Goal: Browse casually

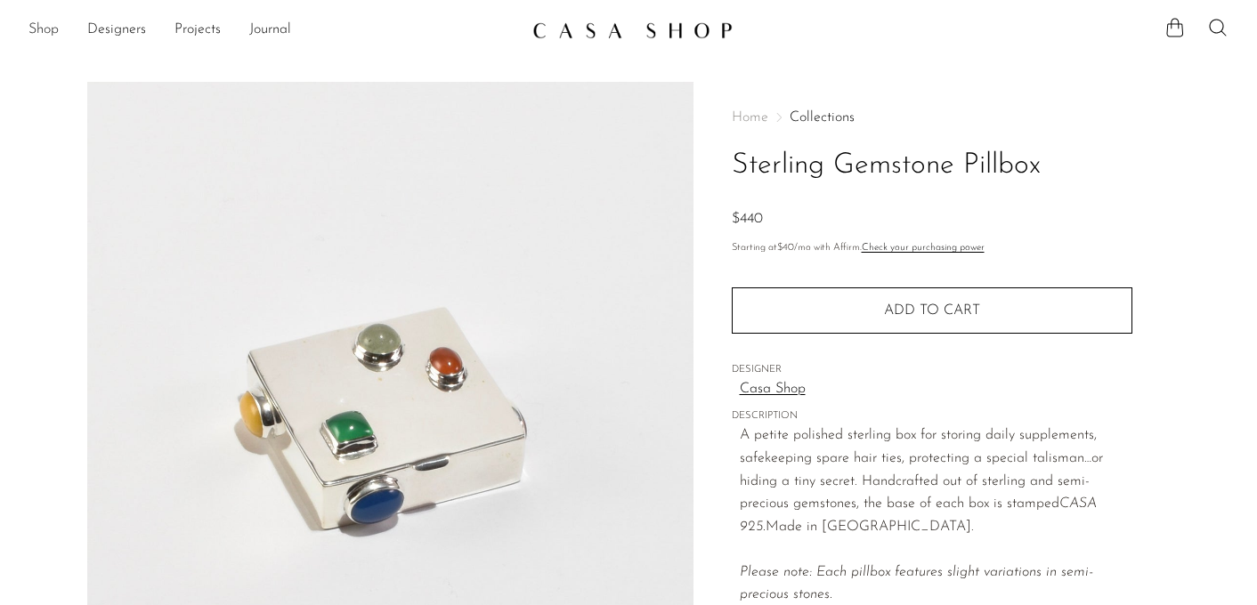
click at [53, 36] on link "Shop" at bounding box center [43, 30] width 30 height 23
click at [35, 32] on link "Shop" at bounding box center [43, 30] width 30 height 23
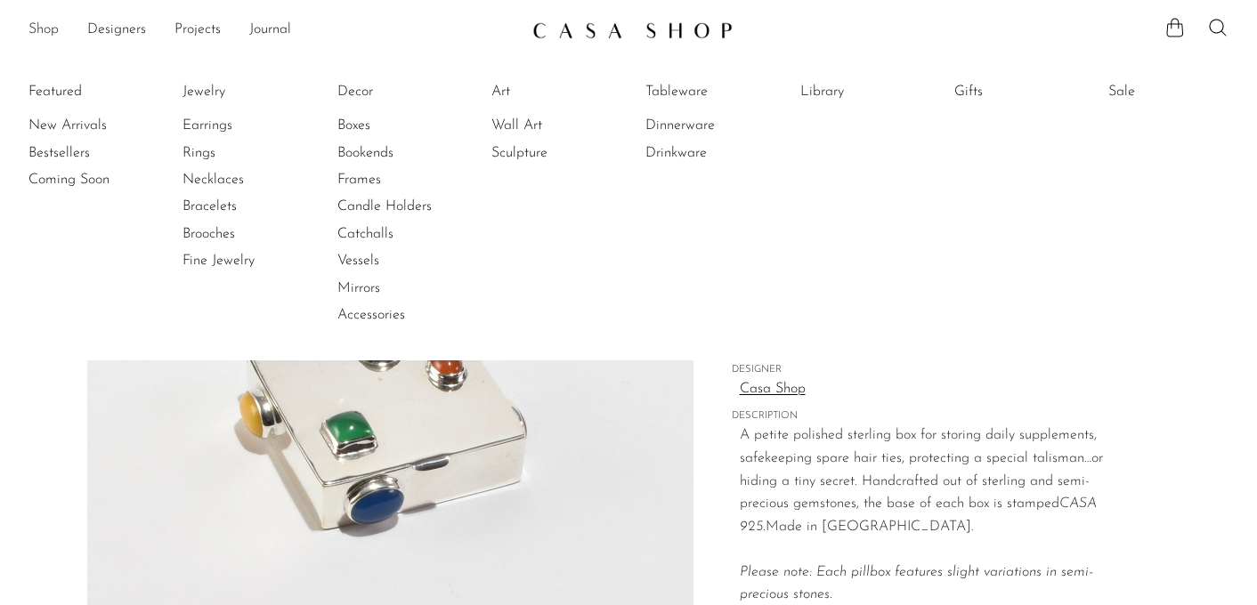
click at [37, 34] on link "Shop" at bounding box center [43, 30] width 30 height 23
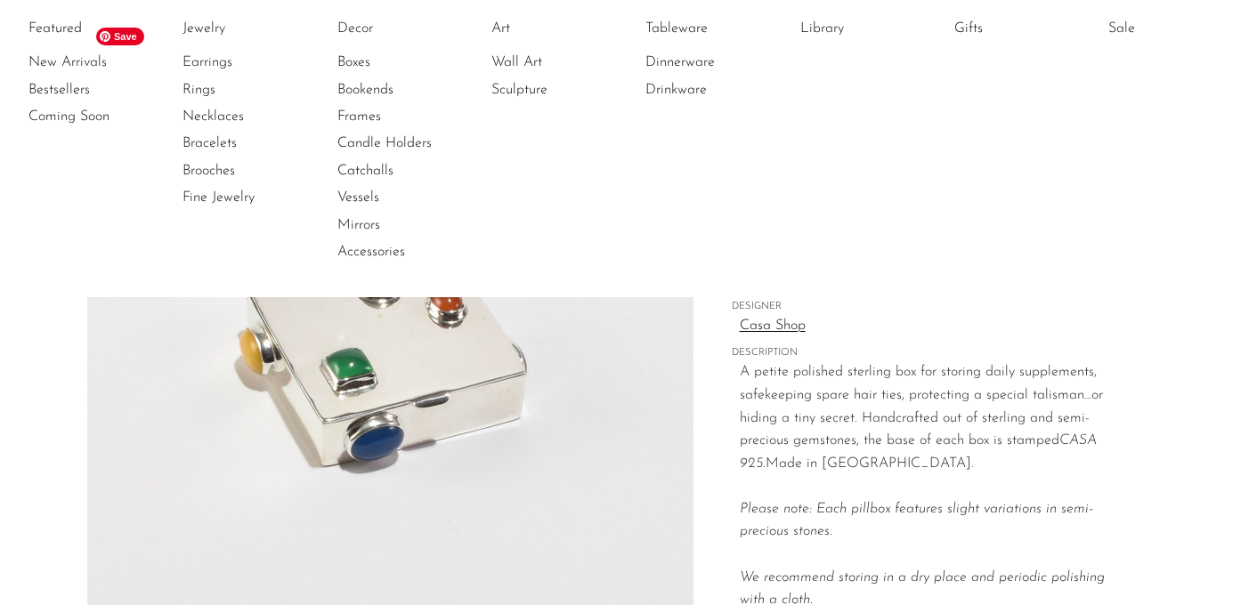
scroll to position [66, 0]
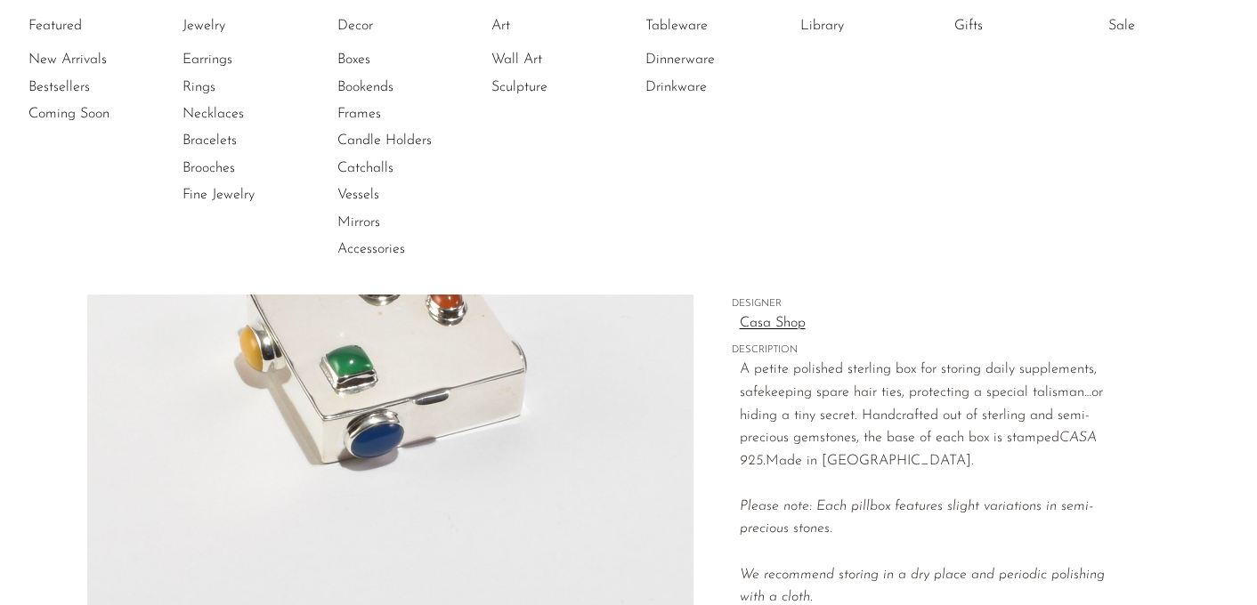
click at [878, 424] on p "A petite polished sterling box for storing daily supplements, safekeeping spare…" at bounding box center [936, 484] width 393 height 251
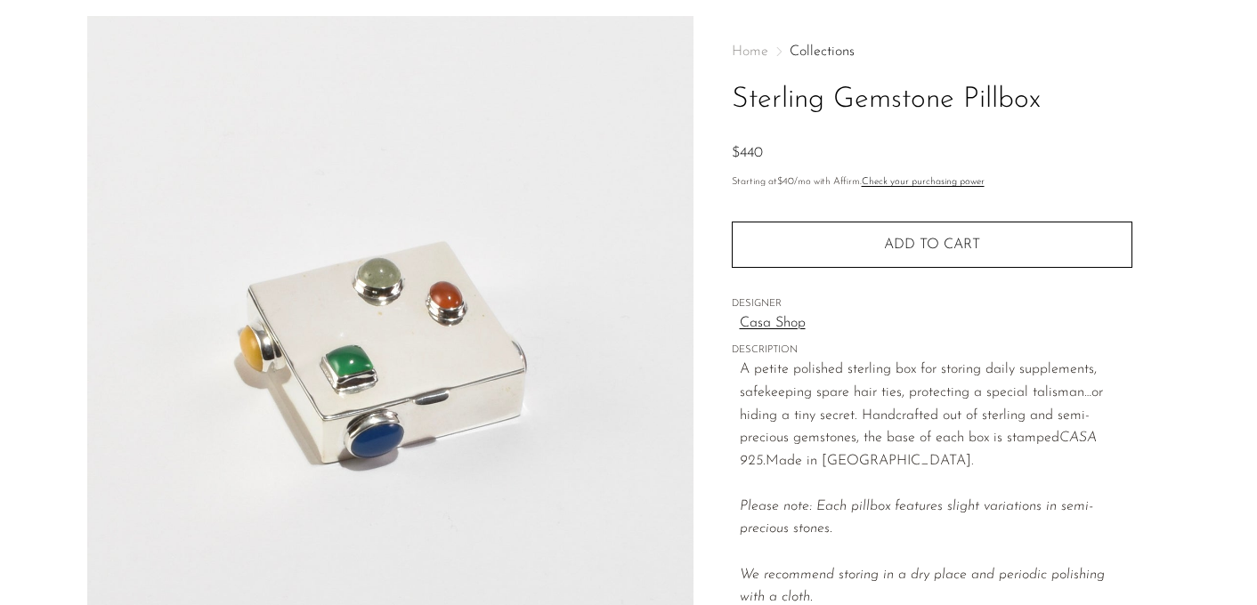
click at [792, 323] on link "Casa Shop" at bounding box center [936, 324] width 393 height 23
